Goal: Use online tool/utility: Utilize a website feature to perform a specific function

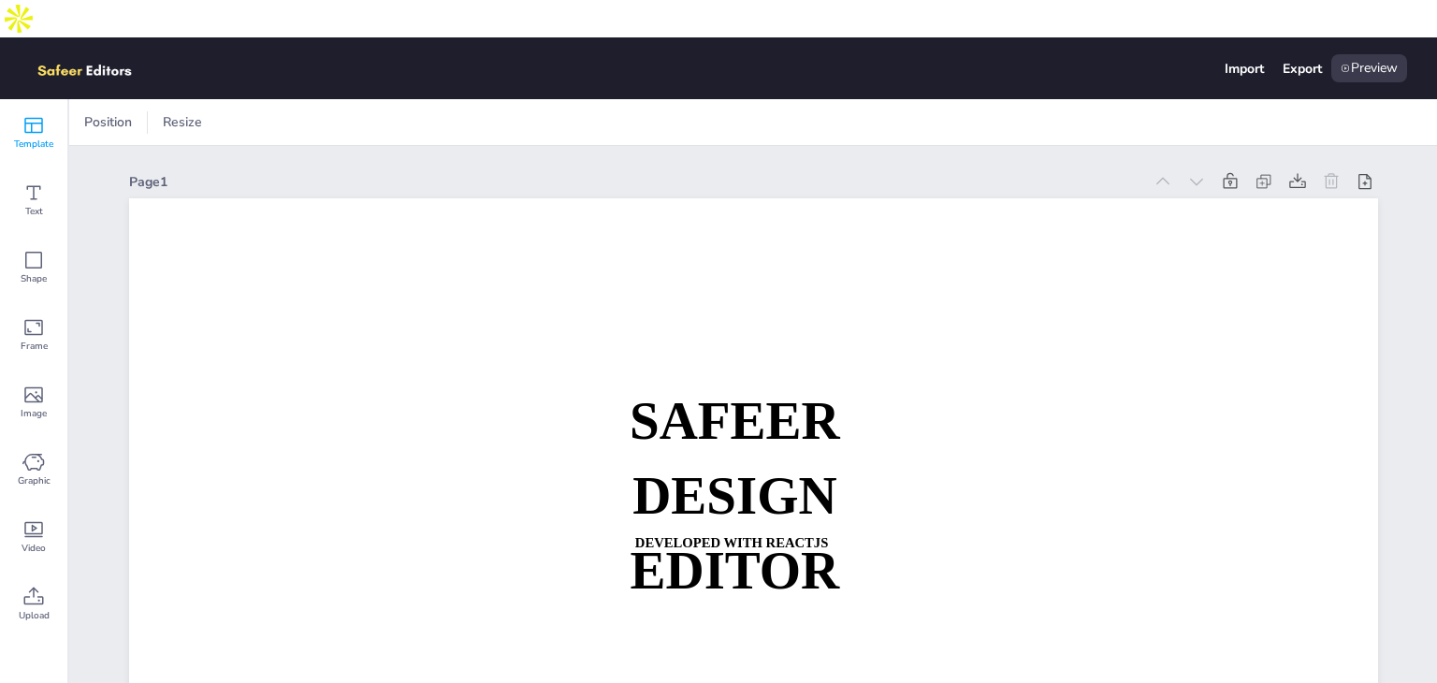
click at [30, 137] on span "Template" at bounding box center [33, 144] width 39 height 15
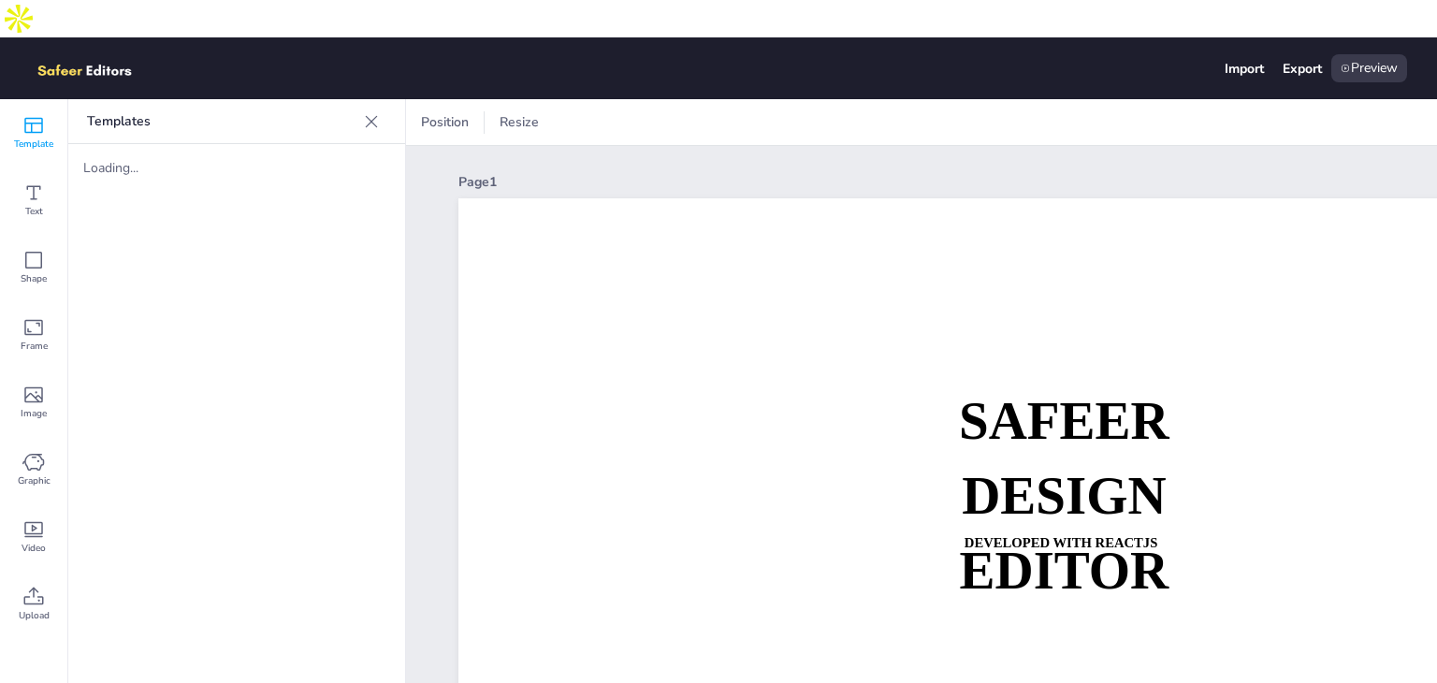
click at [112, 159] on div "Loading..." at bounding box center [158, 168] width 150 height 18
click at [15, 234] on div "Shape" at bounding box center [33, 267] width 67 height 67
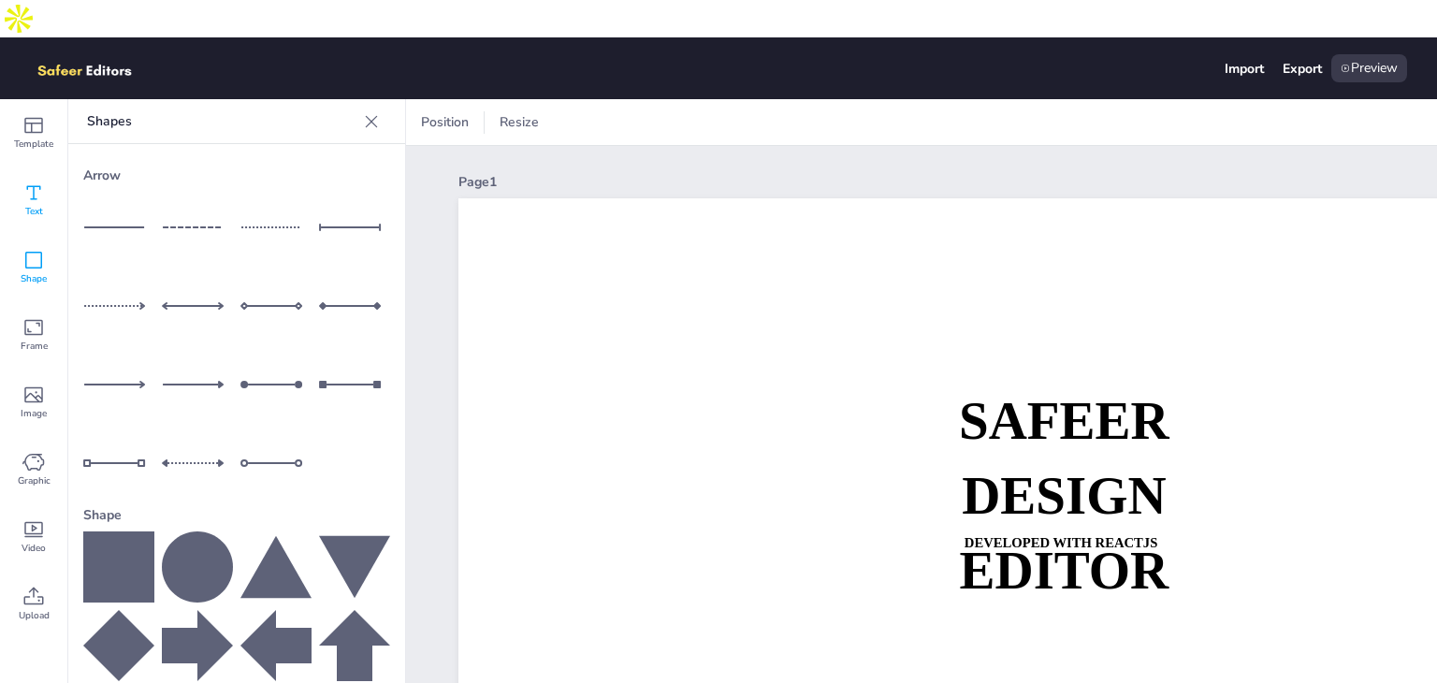
click at [25, 204] on span "Text" at bounding box center [34, 211] width 18 height 15
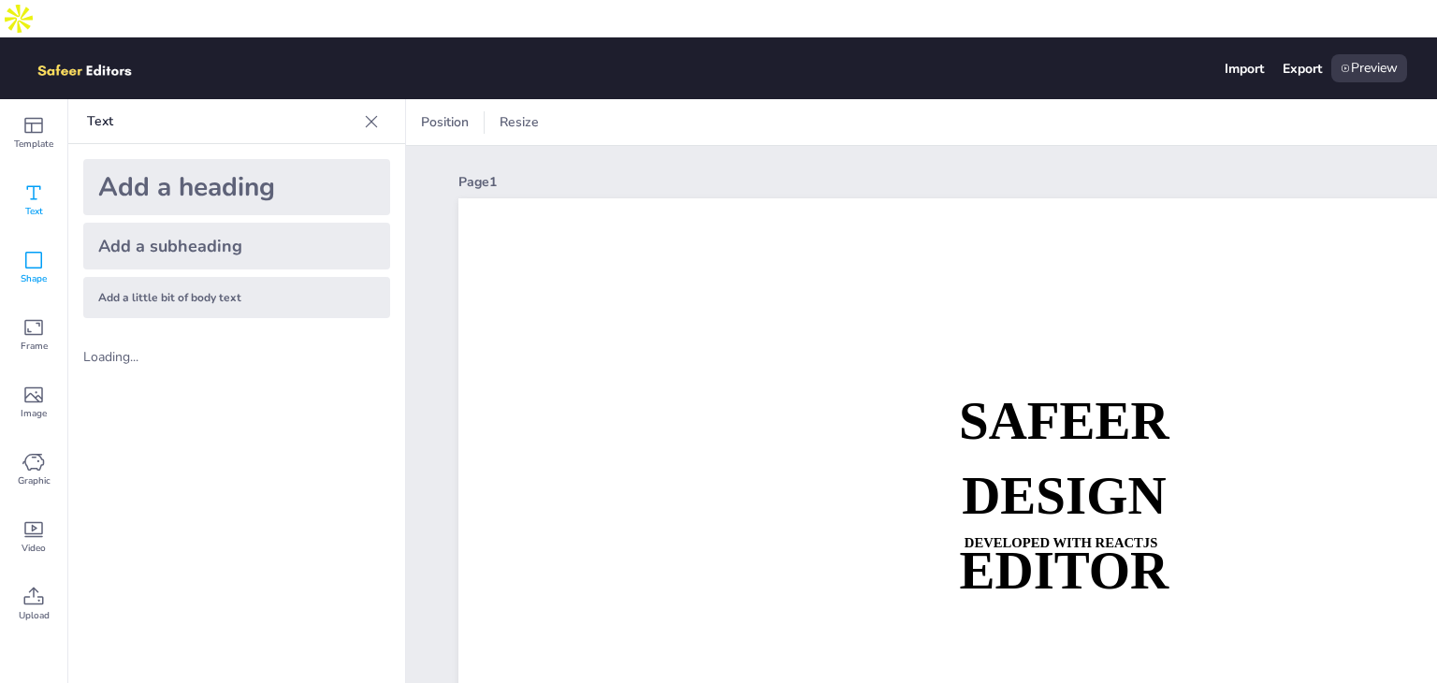
click at [22, 271] on span "Shape" at bounding box center [34, 278] width 26 height 15
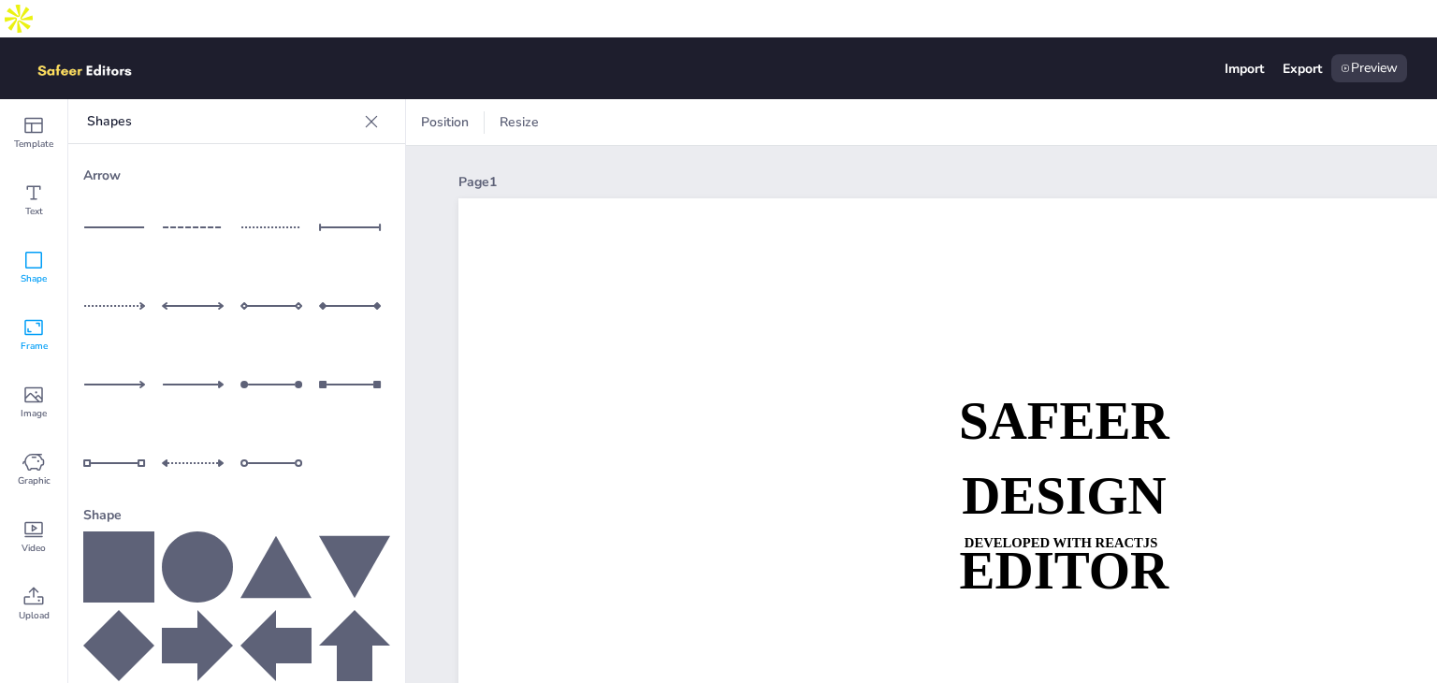
click at [24, 301] on div "Frame" at bounding box center [33, 334] width 67 height 67
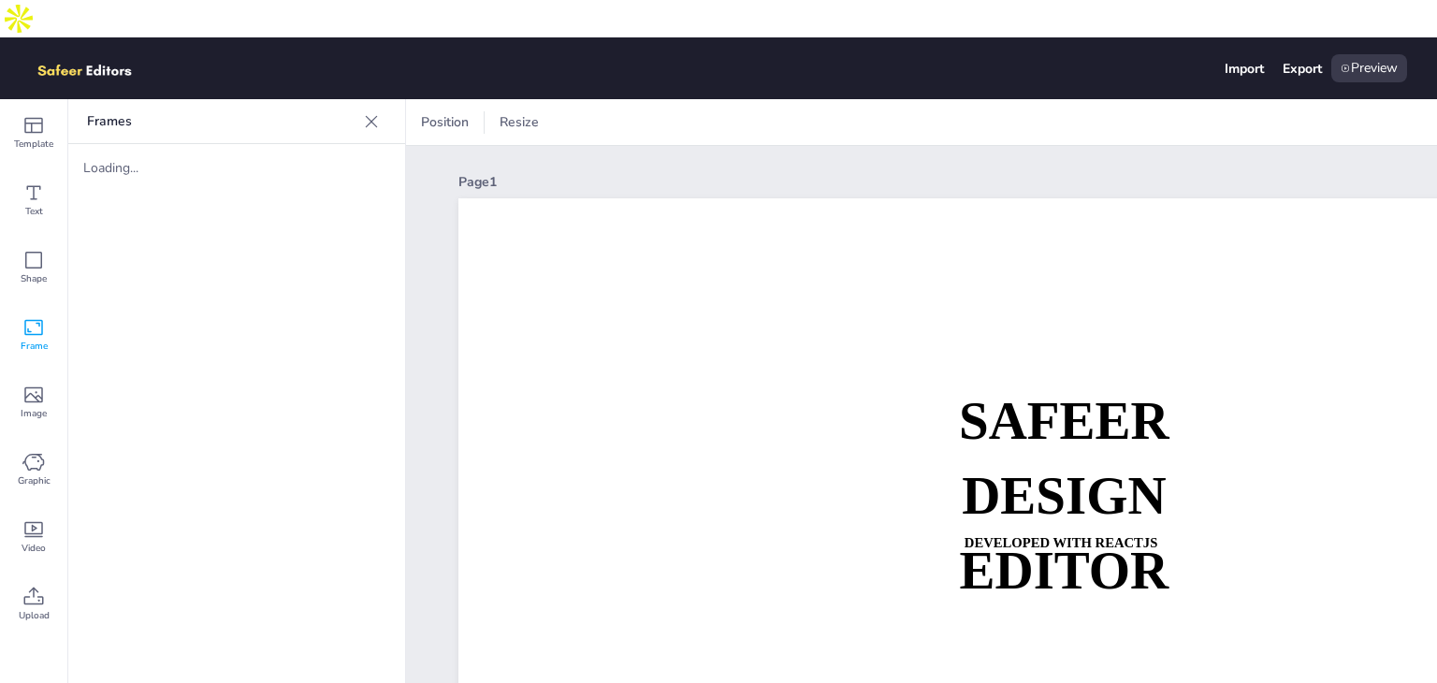
click at [24, 339] on span "Frame" at bounding box center [34, 346] width 27 height 15
click at [26, 383] on icon at bounding box center [33, 394] width 22 height 22
click at [17, 436] on div "Graphic" at bounding box center [33, 469] width 67 height 67
click at [19, 503] on div "Video" at bounding box center [33, 536] width 67 height 67
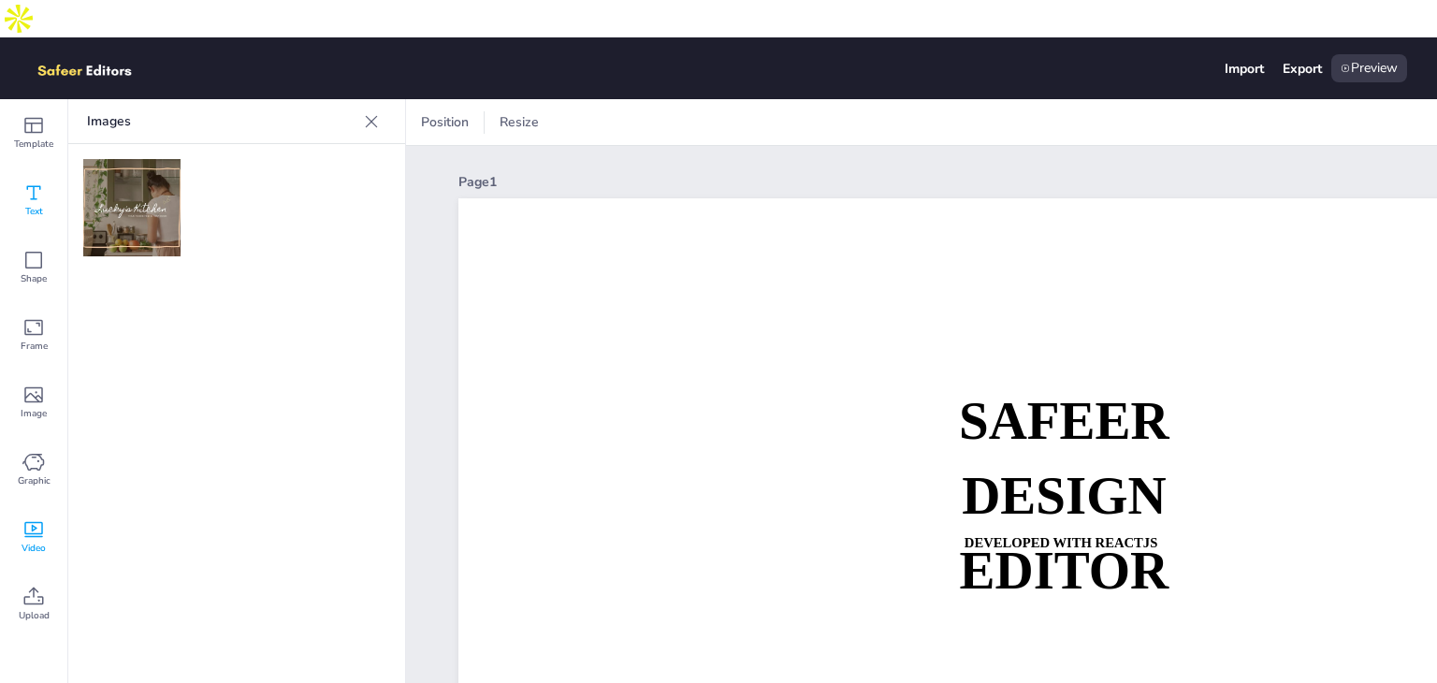
click at [18, 172] on div "Text" at bounding box center [33, 199] width 67 height 67
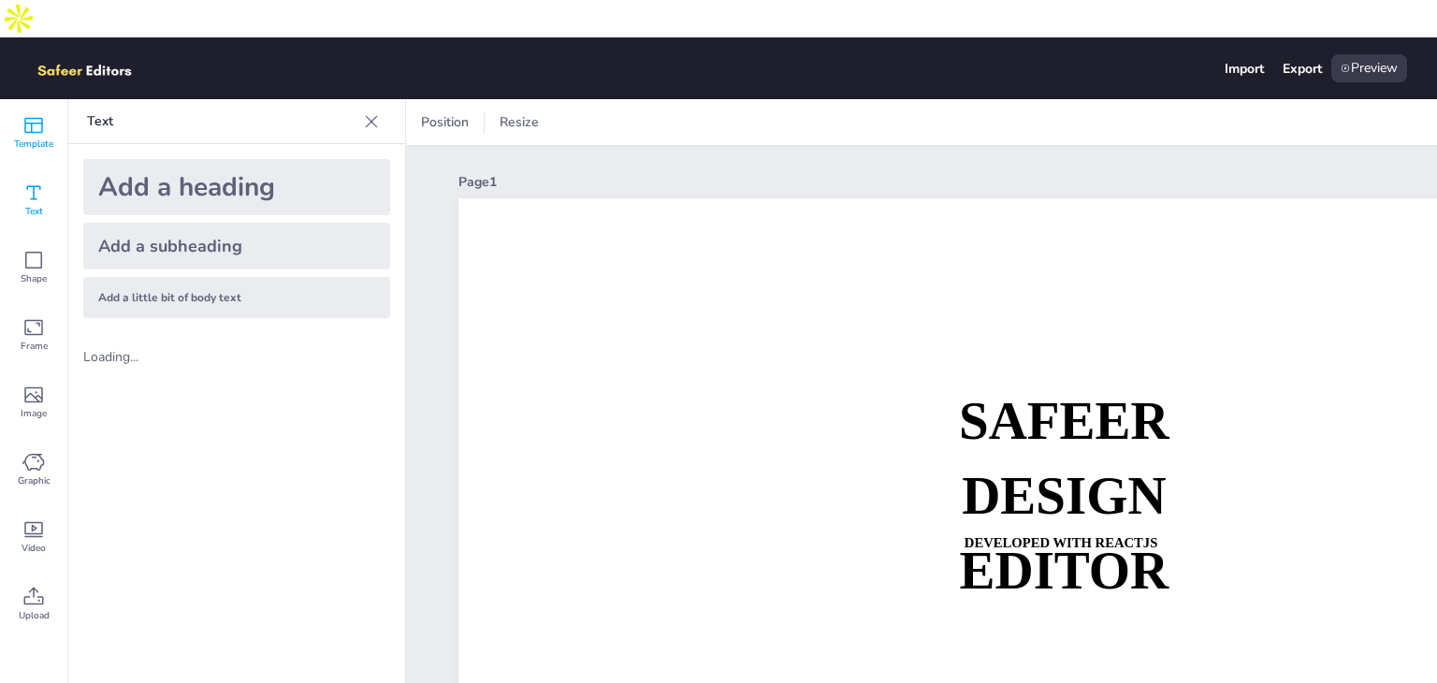
click at [37, 118] on icon at bounding box center [33, 126] width 19 height 16
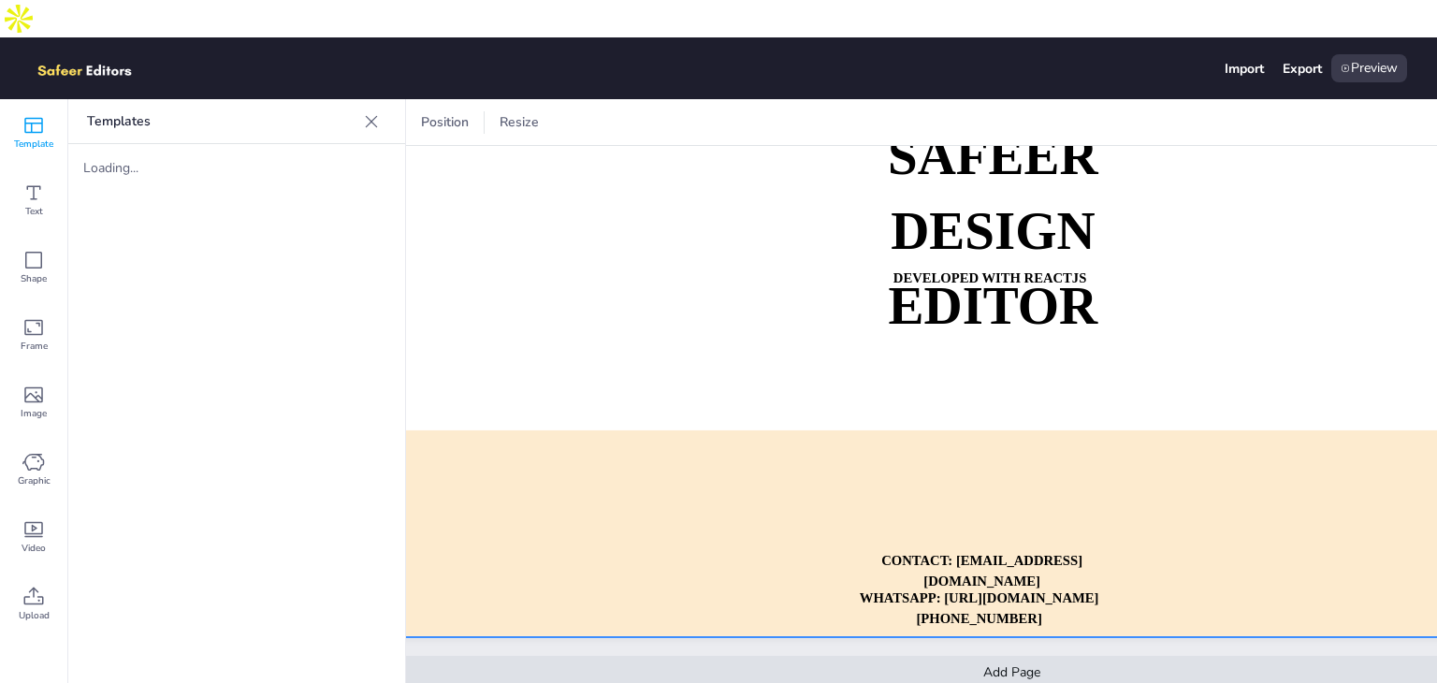
scroll to position [261, 75]
